Goal: Communication & Community: Connect with others

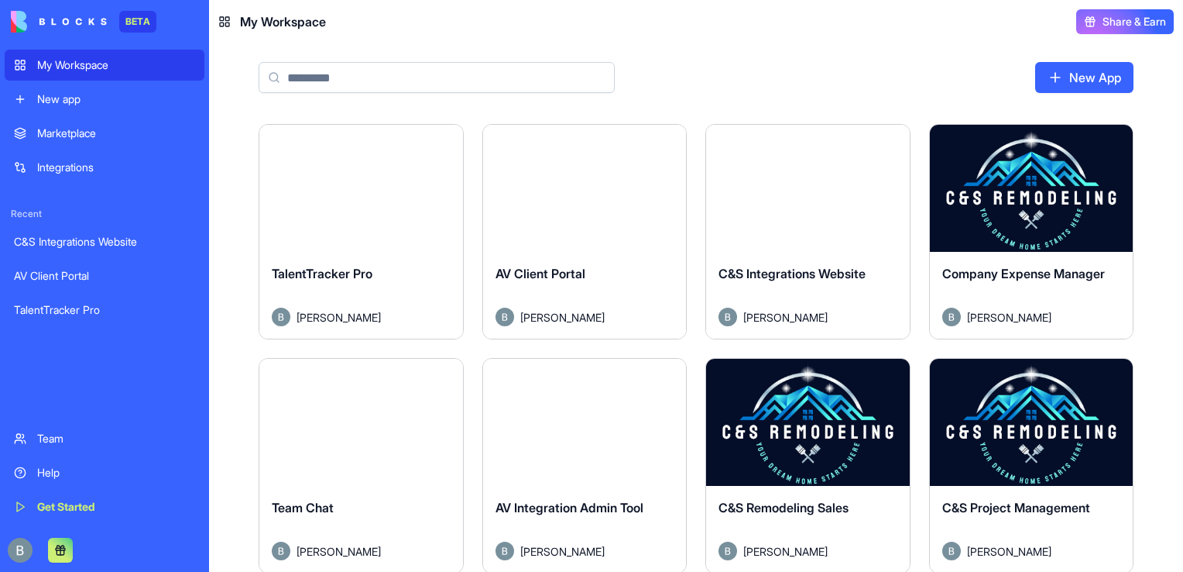
click at [998, 42] on header "My Workspace Share & Earn" at bounding box center [696, 21] width 974 height 43
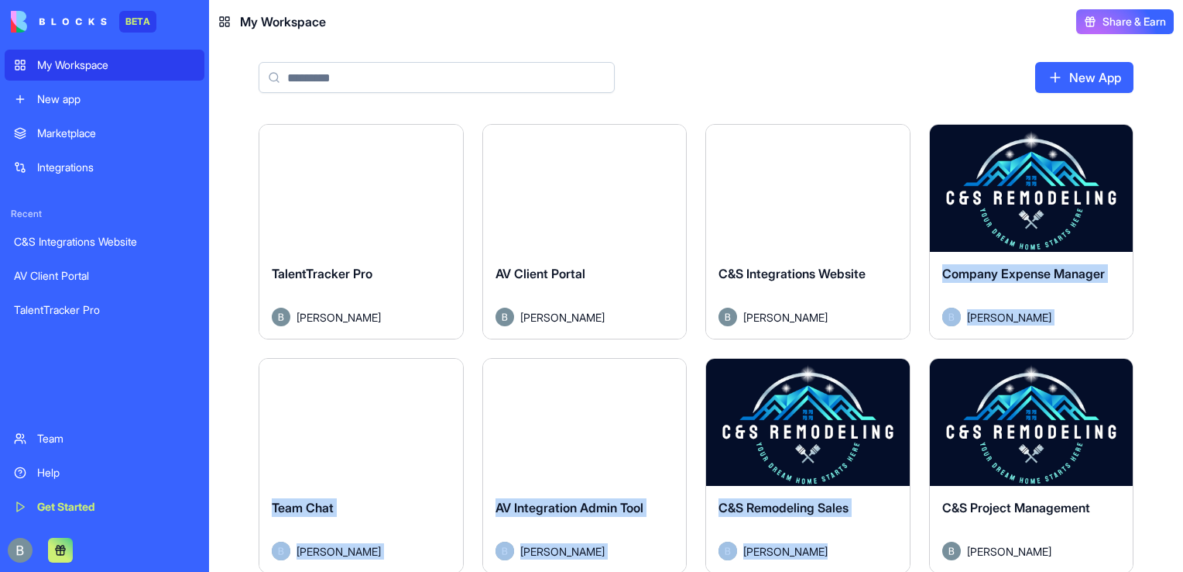
scroll to position [523, 0]
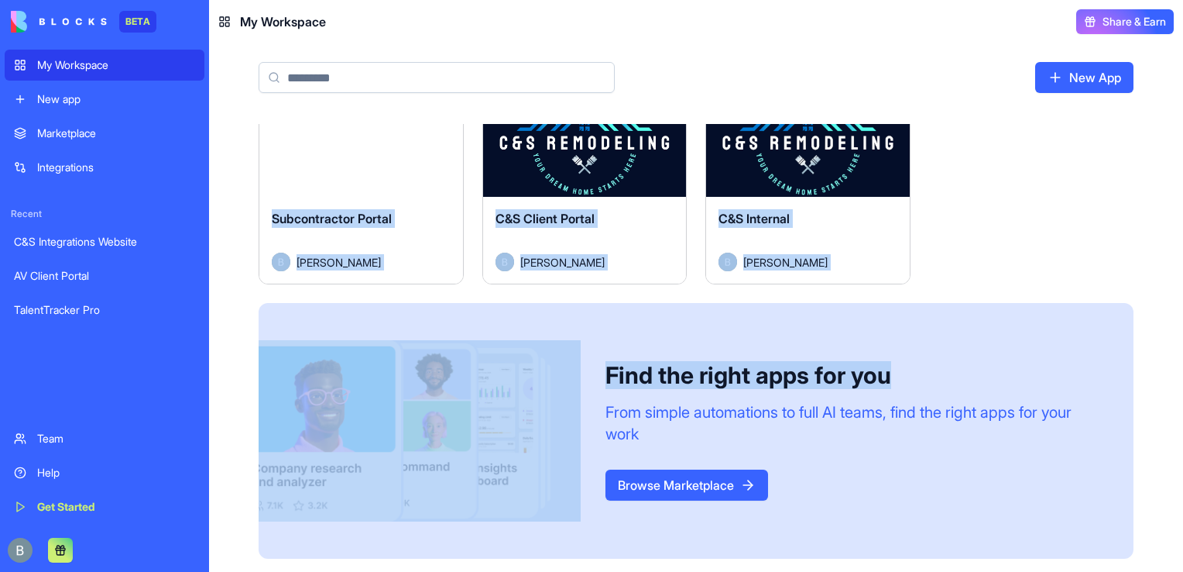
drag, startPoint x: 1152, startPoint y: 325, endPoint x: 1060, endPoint y: 255, distance: 116.2
click at [1060, 255] on div "Launch TalentTracker Pro [PERSON_NAME] Launch AV Client Portal [PERSON_NAME] La…" at bounding box center [696, 89] width 974 height 976
click at [752, 163] on div "Launch" at bounding box center [808, 133] width 204 height 127
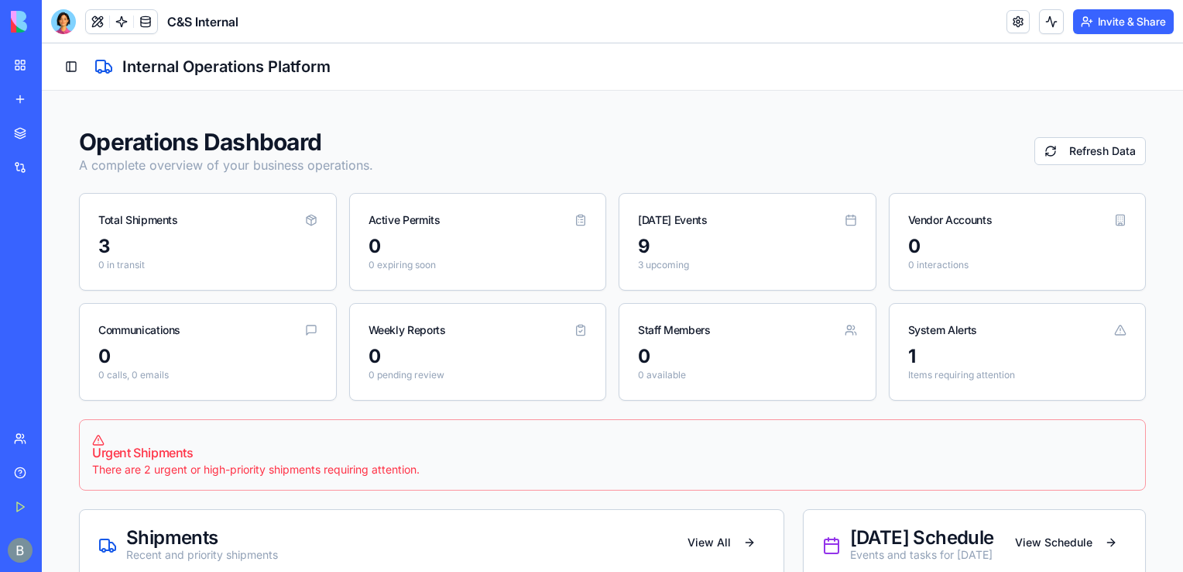
click at [1108, 29] on button "Invite & Share" at bounding box center [1123, 21] width 101 height 25
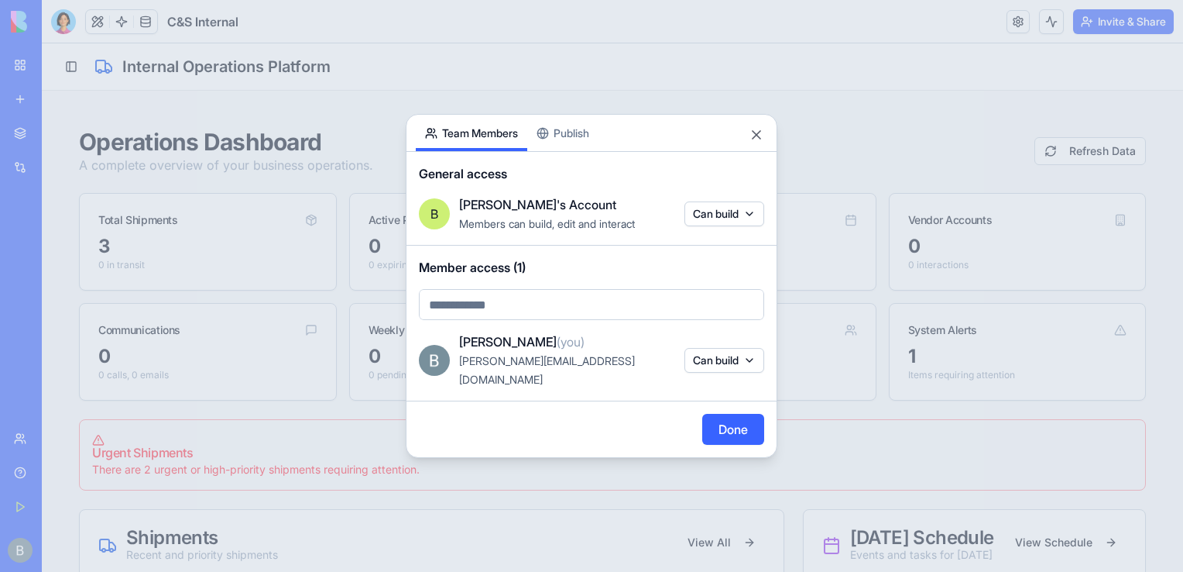
click at [520, 328] on body "BETA My Workspace New app Marketplace Integrations Recent C&S Integrations Webs…" at bounding box center [591, 286] width 1183 height 572
click at [571, 94] on div at bounding box center [591, 286] width 1183 height 572
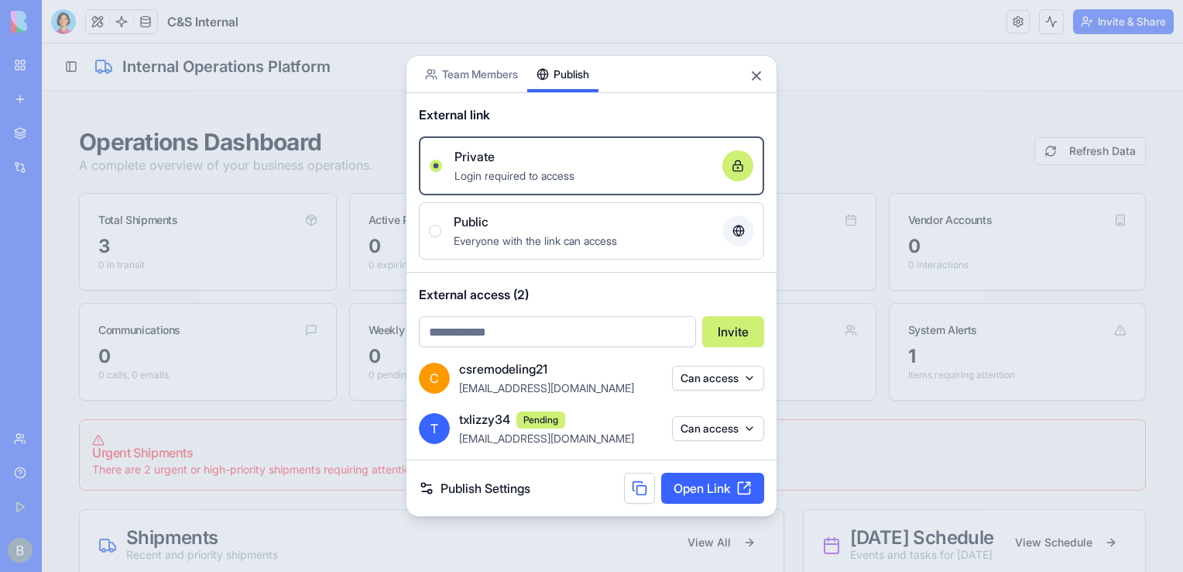
click at [585, 145] on div "Share App Team Members Publish External link Private Login required to access O…" at bounding box center [592, 286] width 372 height 462
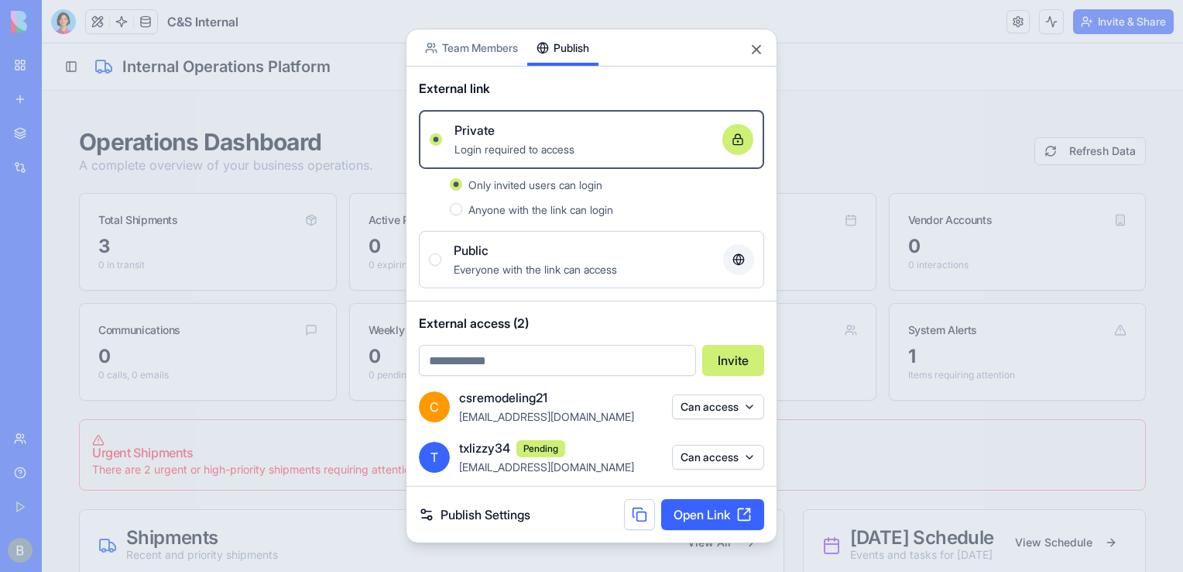
click at [560, 358] on input "email" at bounding box center [557, 360] width 277 height 31
type input "**********"
click at [623, 317] on span "External access (2)" at bounding box center [591, 323] width 345 height 19
click at [740, 319] on span "External access (2)" at bounding box center [591, 323] width 345 height 19
click at [739, 364] on button "Invite" at bounding box center [733, 360] width 62 height 31
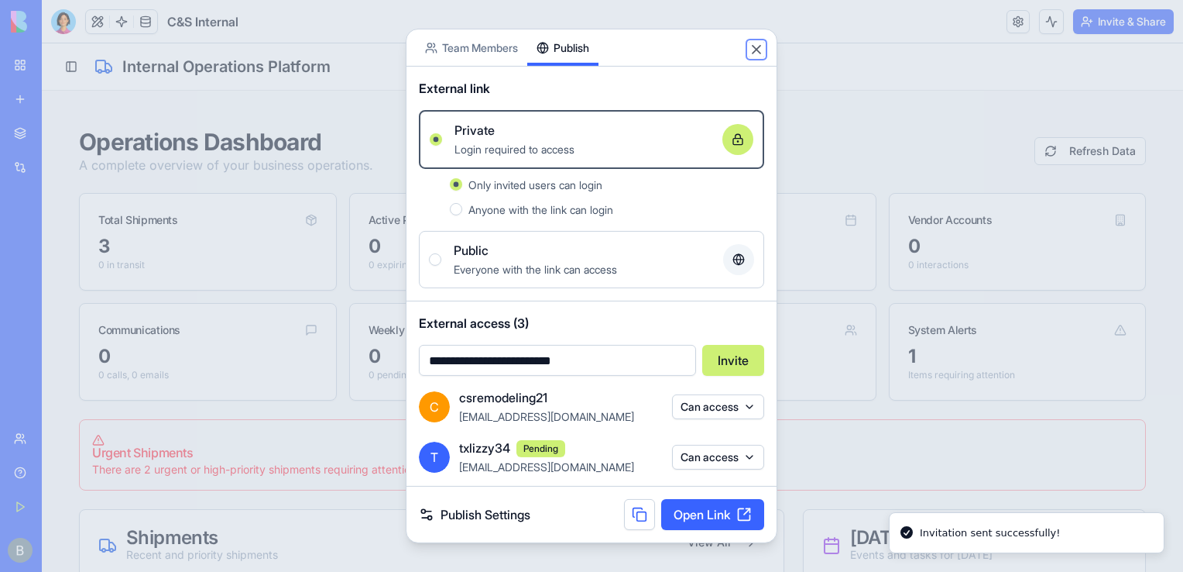
click at [757, 50] on button "Close" at bounding box center [756, 49] width 15 height 15
